Goal: Information Seeking & Learning: Find specific fact

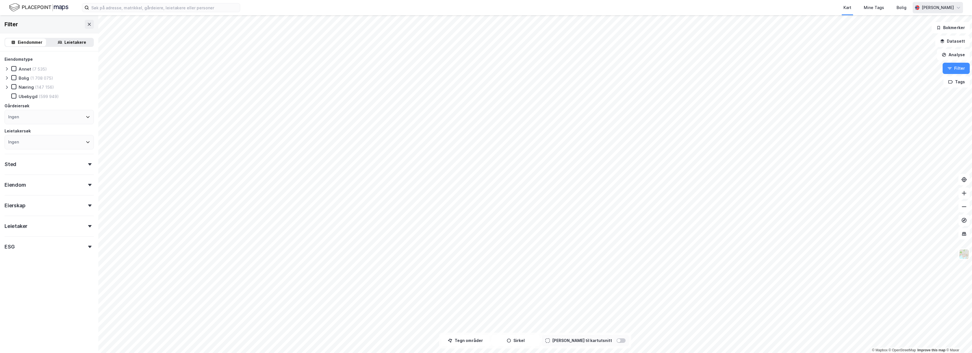
click at [963, 6] on div "[PERSON_NAME]" at bounding box center [938, 7] width 50 height 11
click at [926, 36] on div "Logg ut" at bounding box center [925, 35] width 73 height 14
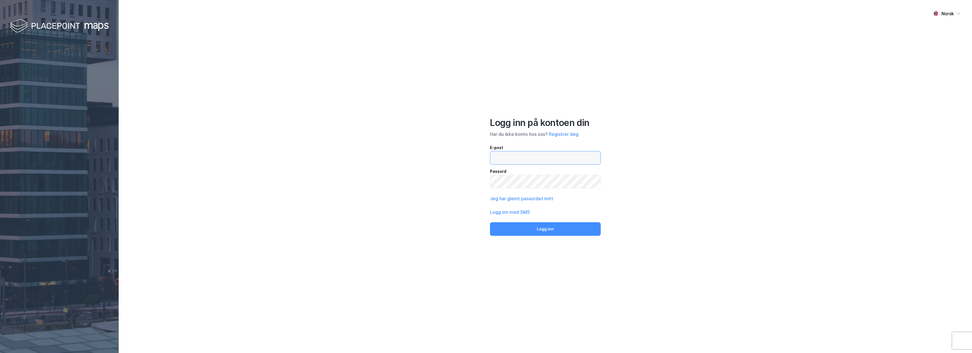
type input "[EMAIL_ADDRESS][DOMAIN_NAME]"
click at [432, 173] on div "Norsk Logg inn på kontoen din Har du ikke konto hos oss? Registrer deg E-post […" at bounding box center [545, 176] width 853 height 353
click at [545, 229] on button "Logg inn" at bounding box center [545, 229] width 111 height 14
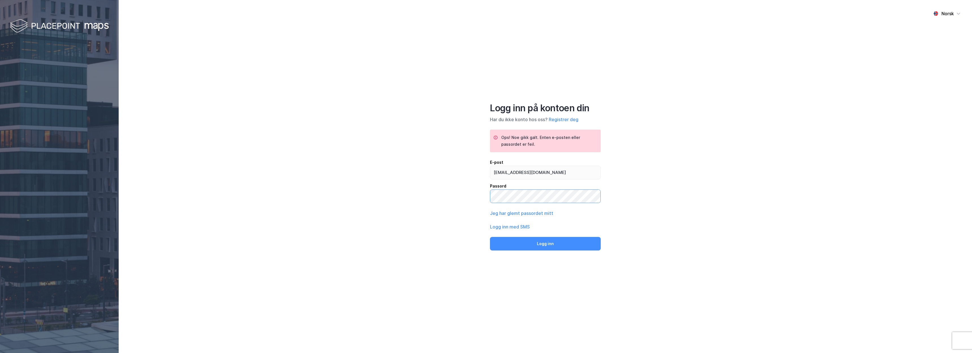
click at [545, 243] on button "Logg inn" at bounding box center [545, 244] width 111 height 14
click at [532, 213] on button "Jeg har glemt passordet mitt" at bounding box center [521, 213] width 63 height 7
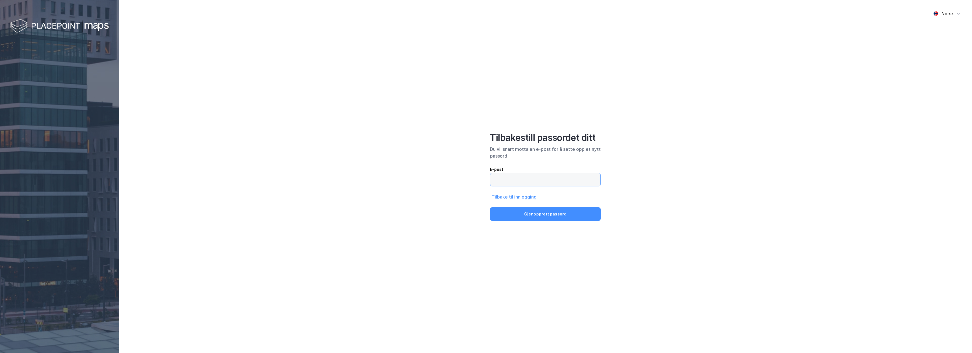
click at [520, 182] on input "email" at bounding box center [545, 179] width 110 height 13
type input "[EMAIL_ADDRESS][DOMAIN_NAME]"
click at [545, 214] on button "Gjenopprett passord" at bounding box center [545, 214] width 111 height 14
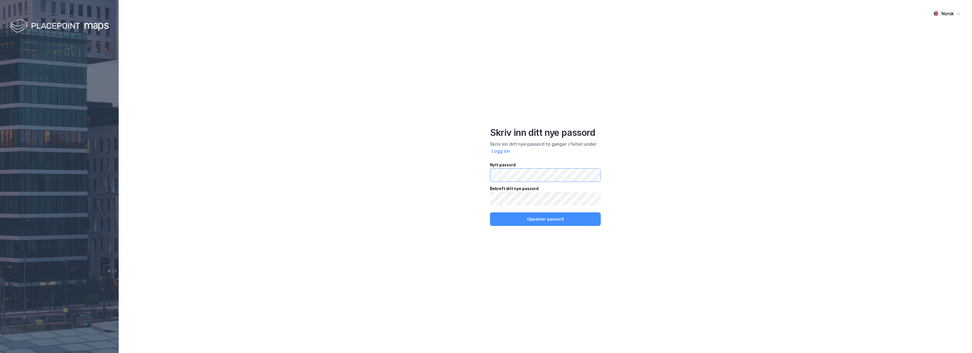
click at [545, 219] on button "Oppdater passord" at bounding box center [545, 219] width 111 height 14
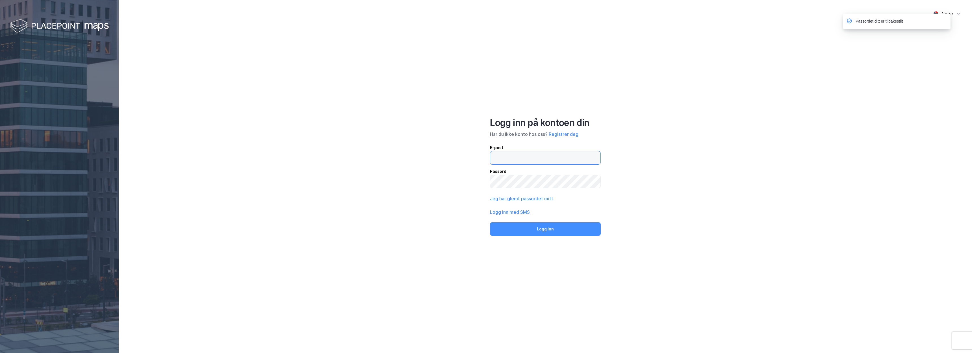
type input "[EMAIL_ADDRESS][DOMAIN_NAME]"
click at [545, 229] on button "Logg inn" at bounding box center [545, 229] width 111 height 14
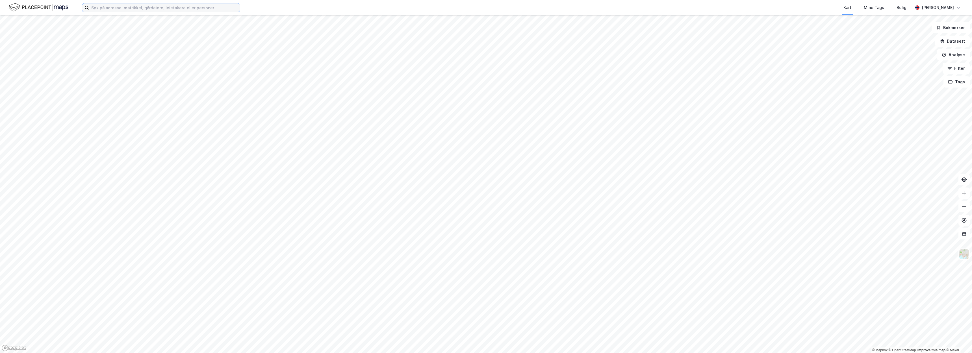
click at [219, 10] on input at bounding box center [164, 7] width 151 height 8
type input "voss"
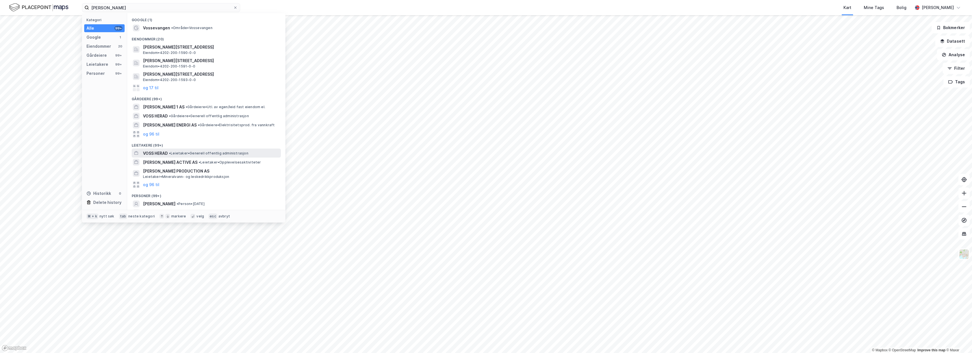
click at [209, 154] on div "VOSS HERAD • Leietaker • Generell offentlig administrasjon" at bounding box center [211, 153] width 137 height 7
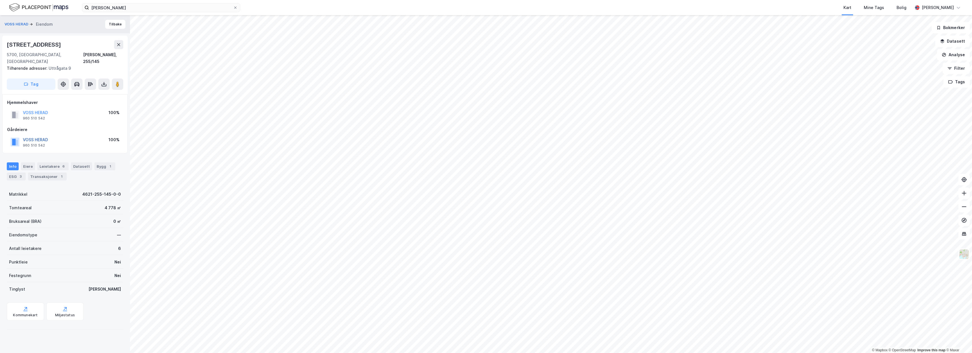
click at [0, 0] on button "VOSS HERAD" at bounding box center [0, 0] width 0 height 0
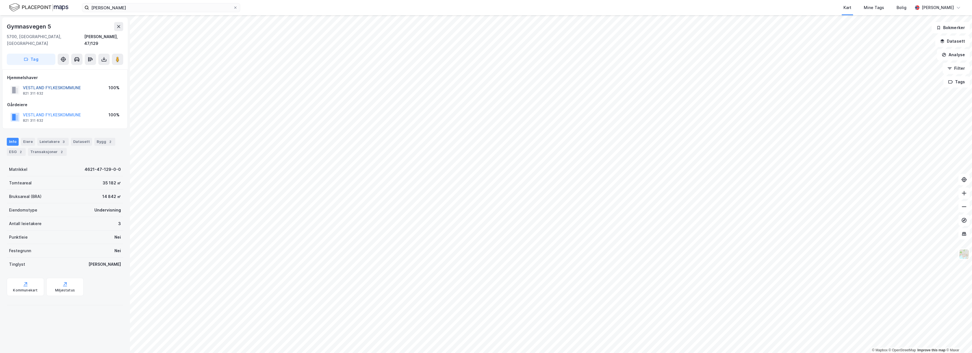
click at [0, 0] on button "VESTLAND FYLKESKOMMUNE" at bounding box center [0, 0] width 0 height 0
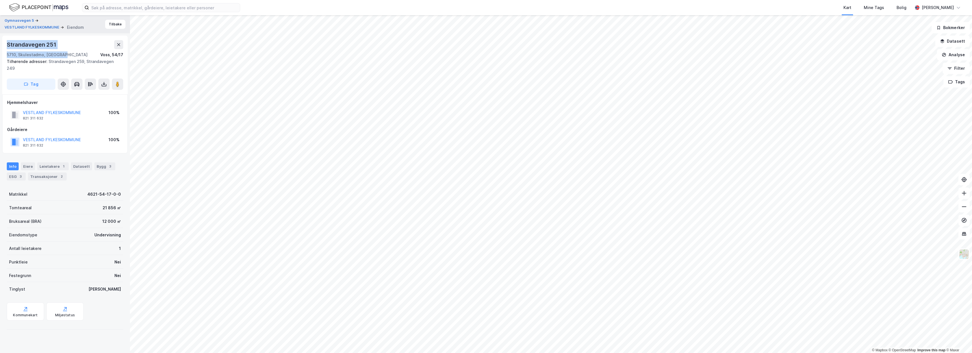
drag, startPoint x: 63, startPoint y: 55, endPoint x: 8, endPoint y: 45, distance: 55.9
click at [8, 45] on div "Strandavegen 251 5710, Skulestadmo, Vestland Voss, 54/17" at bounding box center [65, 49] width 116 height 18
copy div "Strandavegen 251 5710, Skulestadmo, Vestland"
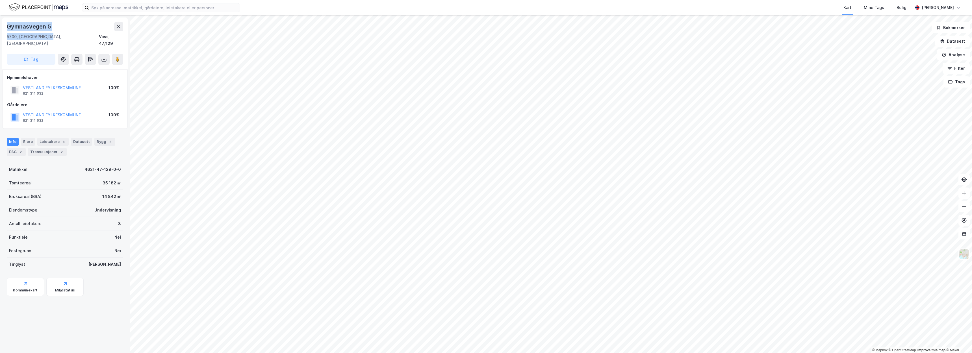
drag, startPoint x: 51, startPoint y: 39, endPoint x: 4, endPoint y: 28, distance: 48.2
click at [4, 28] on div "Gymnasvegen 5 5700, Voss, Vestland Voss, 47/129 Tag" at bounding box center [64, 44] width 125 height 52
copy div "Gymnasvegen 5 5700, Voss, Vestland"
drag, startPoint x: 56, startPoint y: 39, endPoint x: 0, endPoint y: 27, distance: 57.5
click at [0, 27] on div "Hardangervegen 21 5705, Voss, Vestland Voss, 192/215 Tag Hjemmelshaver THON KJØ…" at bounding box center [65, 184] width 130 height 338
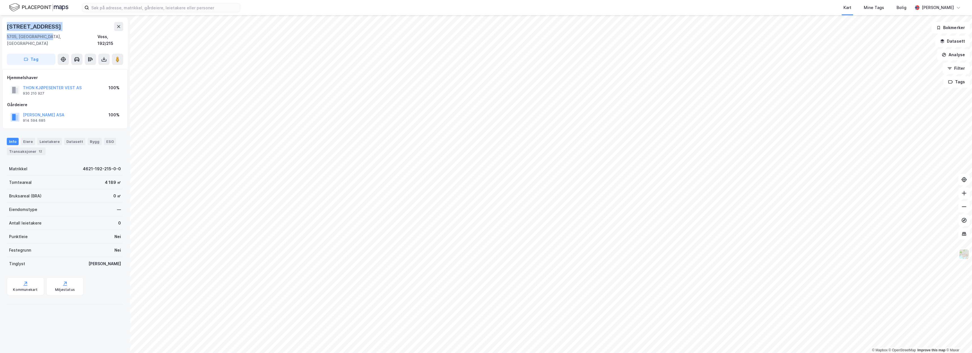
copy div "Hardangervegen 21 5705, Voss, Vestland"
drag, startPoint x: 86, startPoint y: 112, endPoint x: 24, endPoint y: 108, distance: 61.7
click at [24, 112] on div "THON OLAV EIENDOMSSELSKAP ASA 914 594 685" at bounding box center [44, 117] width 42 height 11
click at [41, 115] on div "THON OLAV EIENDOMSSELSKAP ASA 914 594 685 100%" at bounding box center [65, 117] width 116 height 14
drag, startPoint x: 46, startPoint y: 114, endPoint x: 24, endPoint y: 108, distance: 23.0
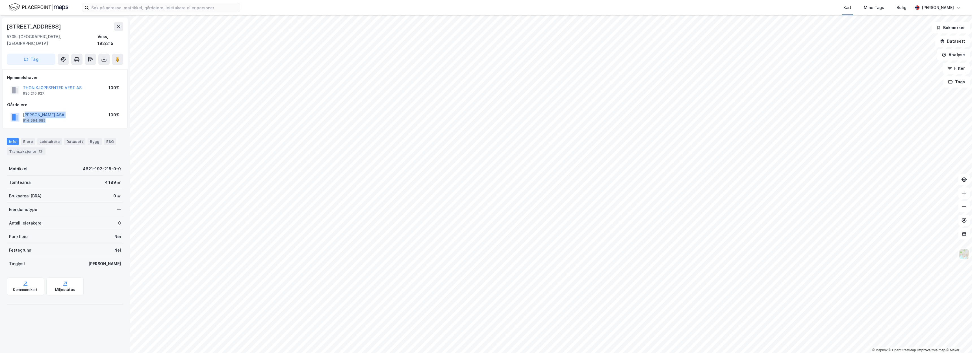
click at [24, 110] on div "THON OLAV EIENDOMSSELSKAP ASA 914 594 685 100%" at bounding box center [65, 117] width 116 height 14
click at [50, 116] on div "Hjemmelshaver THON KJØPESENTER VEST AS 930 210 927 100% Gårdeiere THON OLAV EIE…" at bounding box center [64, 99] width 125 height 59
drag, startPoint x: 51, startPoint y: 114, endPoint x: 21, endPoint y: 107, distance: 30.6
click at [21, 112] on div "THON OLAV EIENDOMSSELSKAP ASA 914 594 685" at bounding box center [37, 117] width 54 height 11
copy div "THON OLAV EIENDOMSSELSKAP ASA 914 594 685"
